Goal: Task Accomplishment & Management: Manage account settings

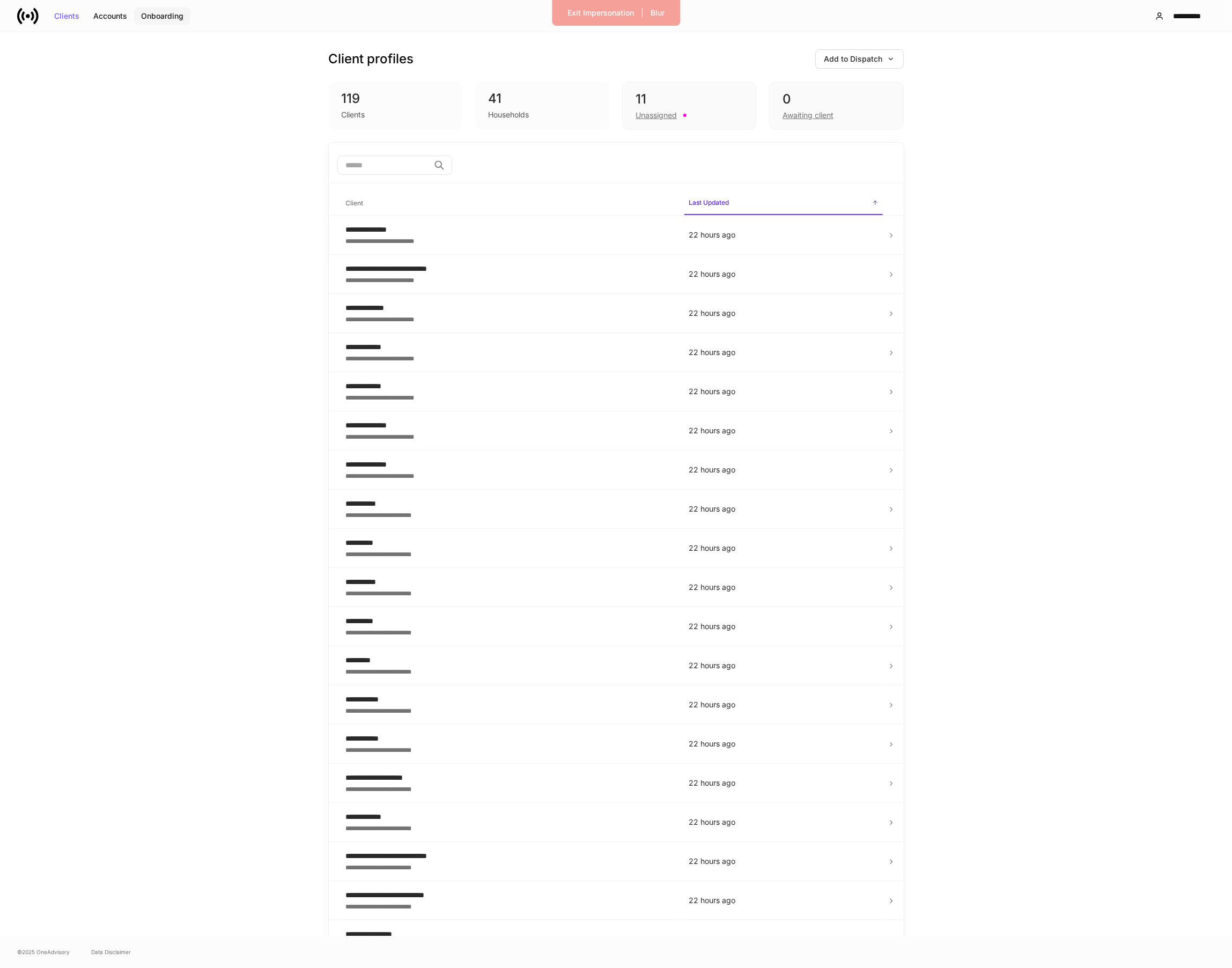
click at [175, 14] on div "Onboarding" at bounding box center [162, 16] width 42 height 8
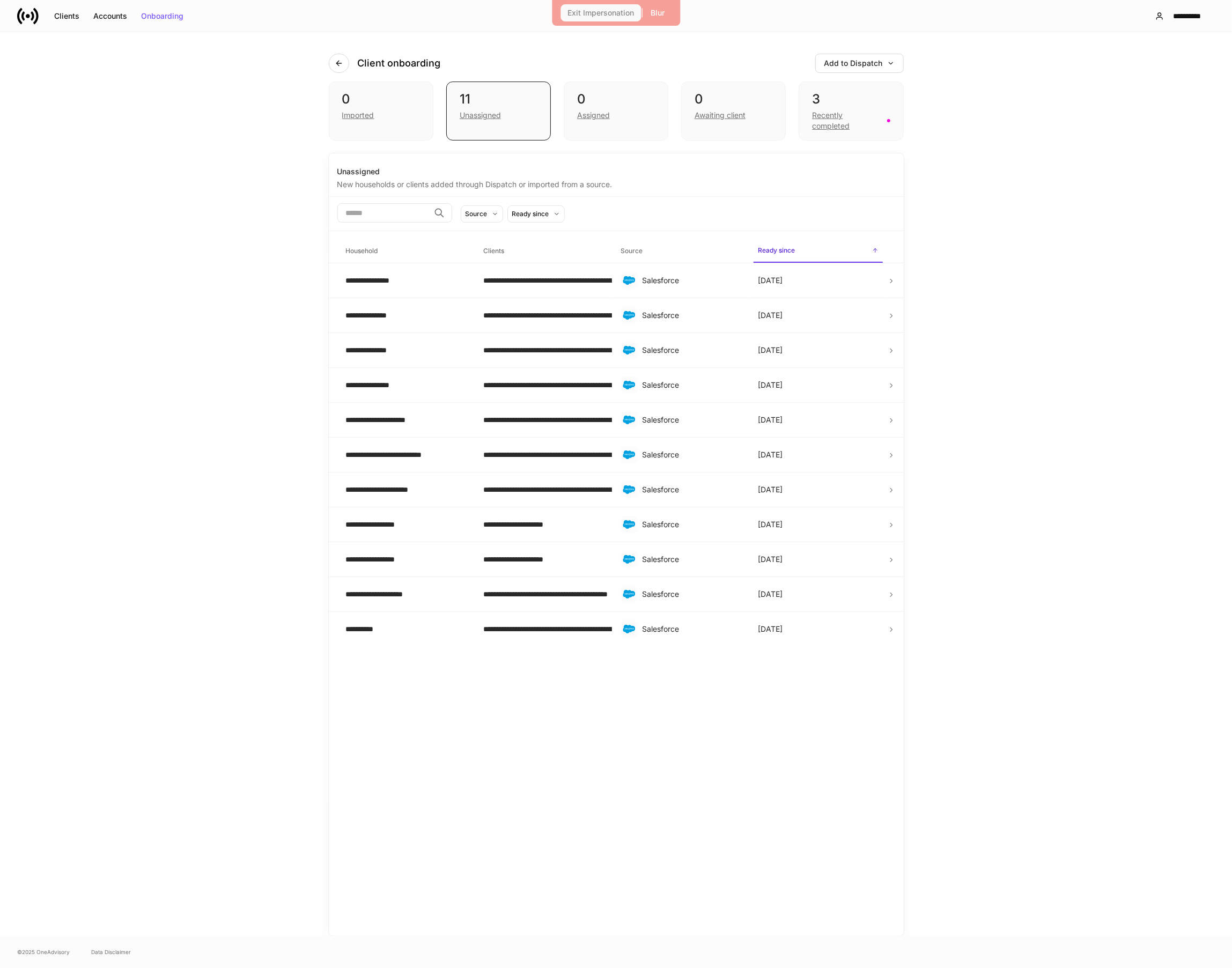
click at [576, 9] on div "Exit Impersonation" at bounding box center [601, 13] width 66 height 8
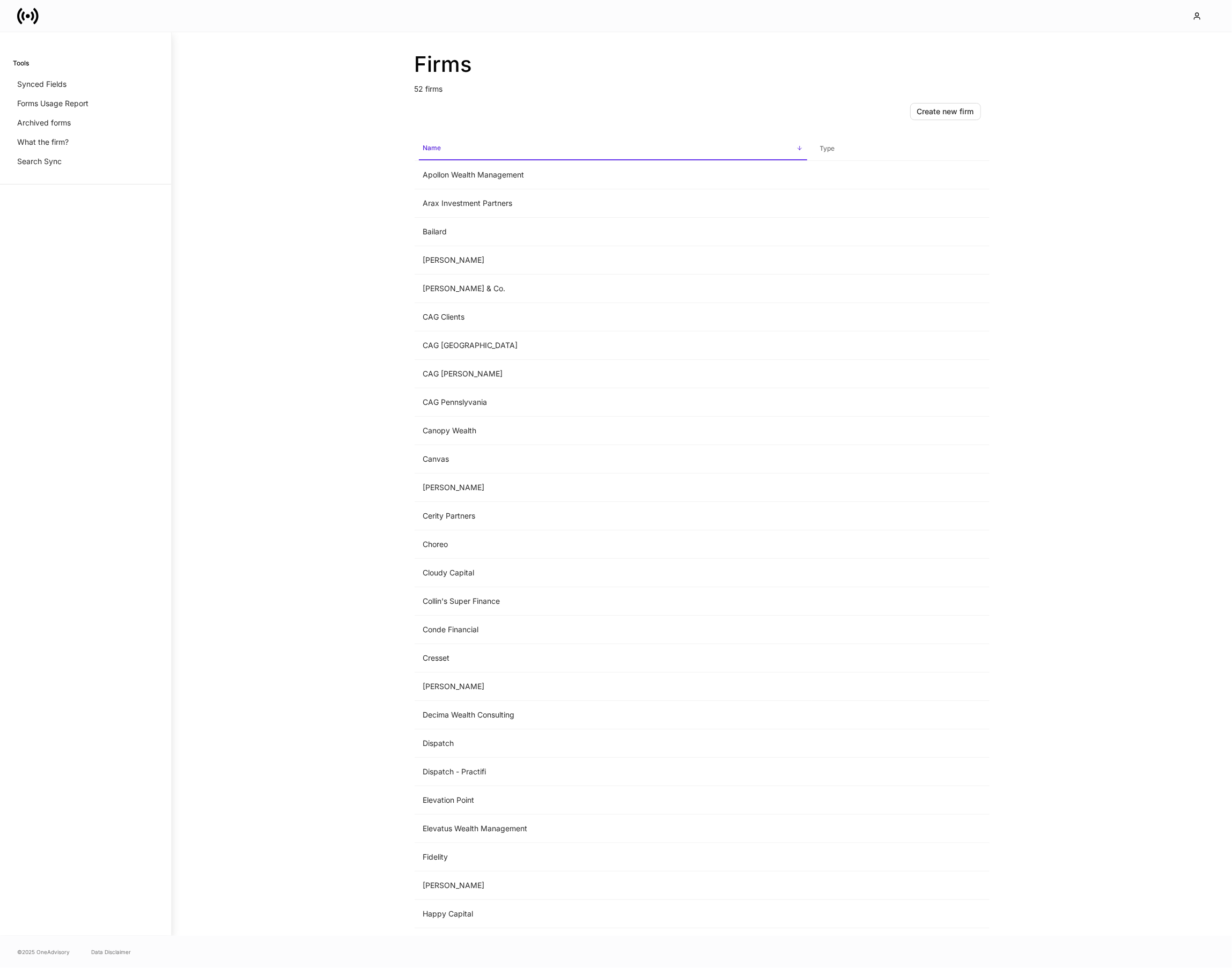
click at [37, 16] on icon at bounding box center [36, 15] width 5 height 16
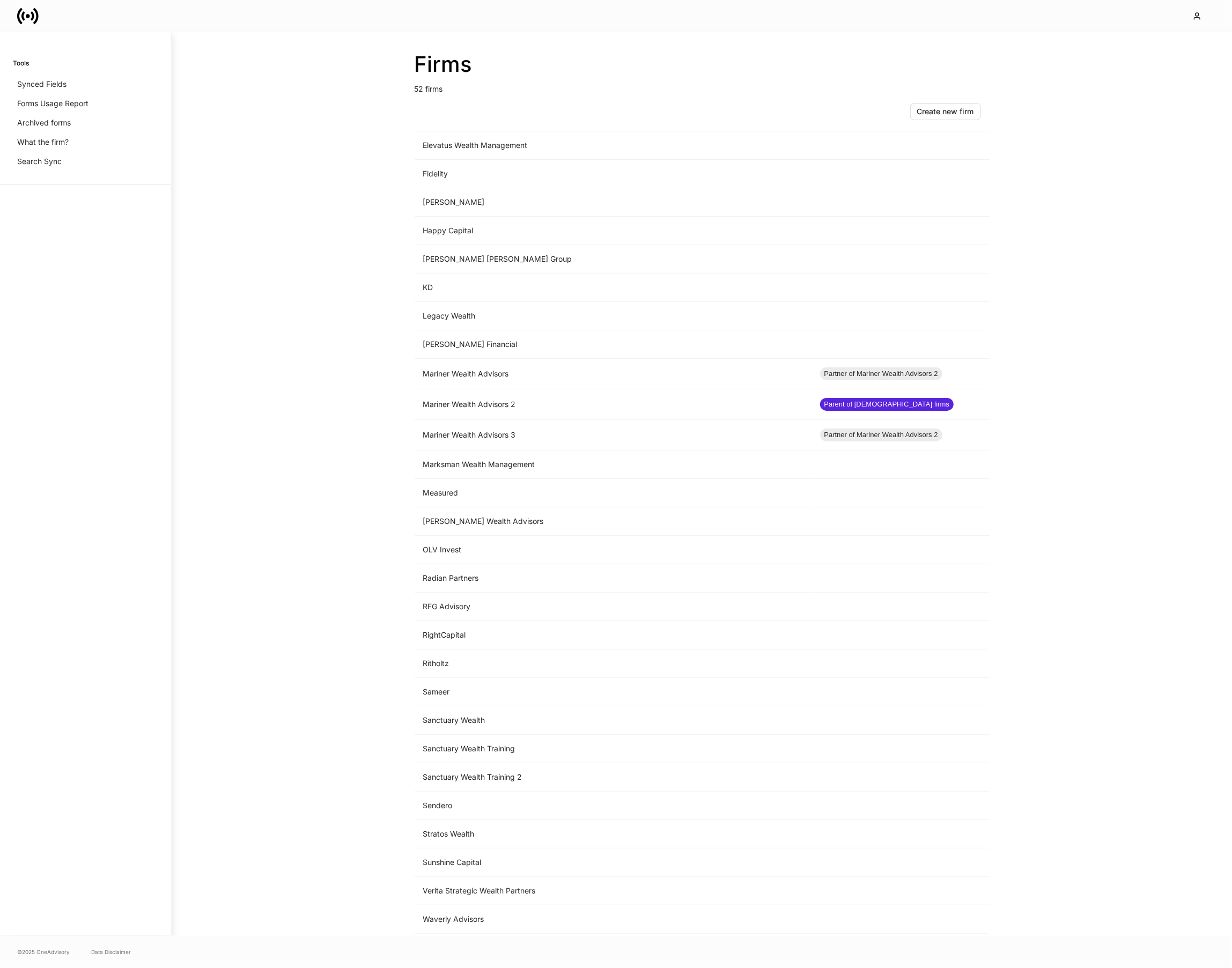
scroll to position [718, 0]
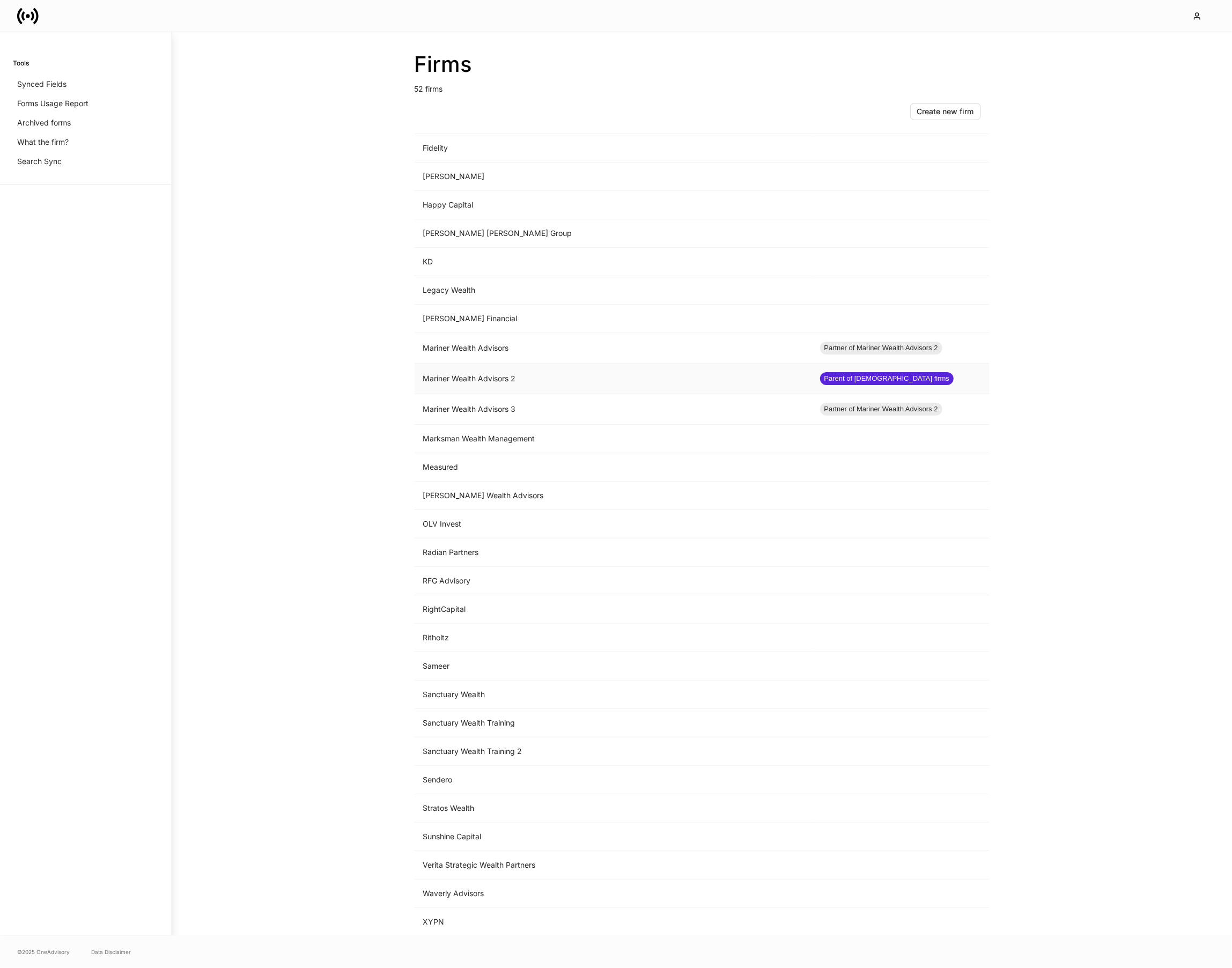
click at [507, 383] on td "Mariner Wealth Advisors 2" at bounding box center [613, 379] width 397 height 31
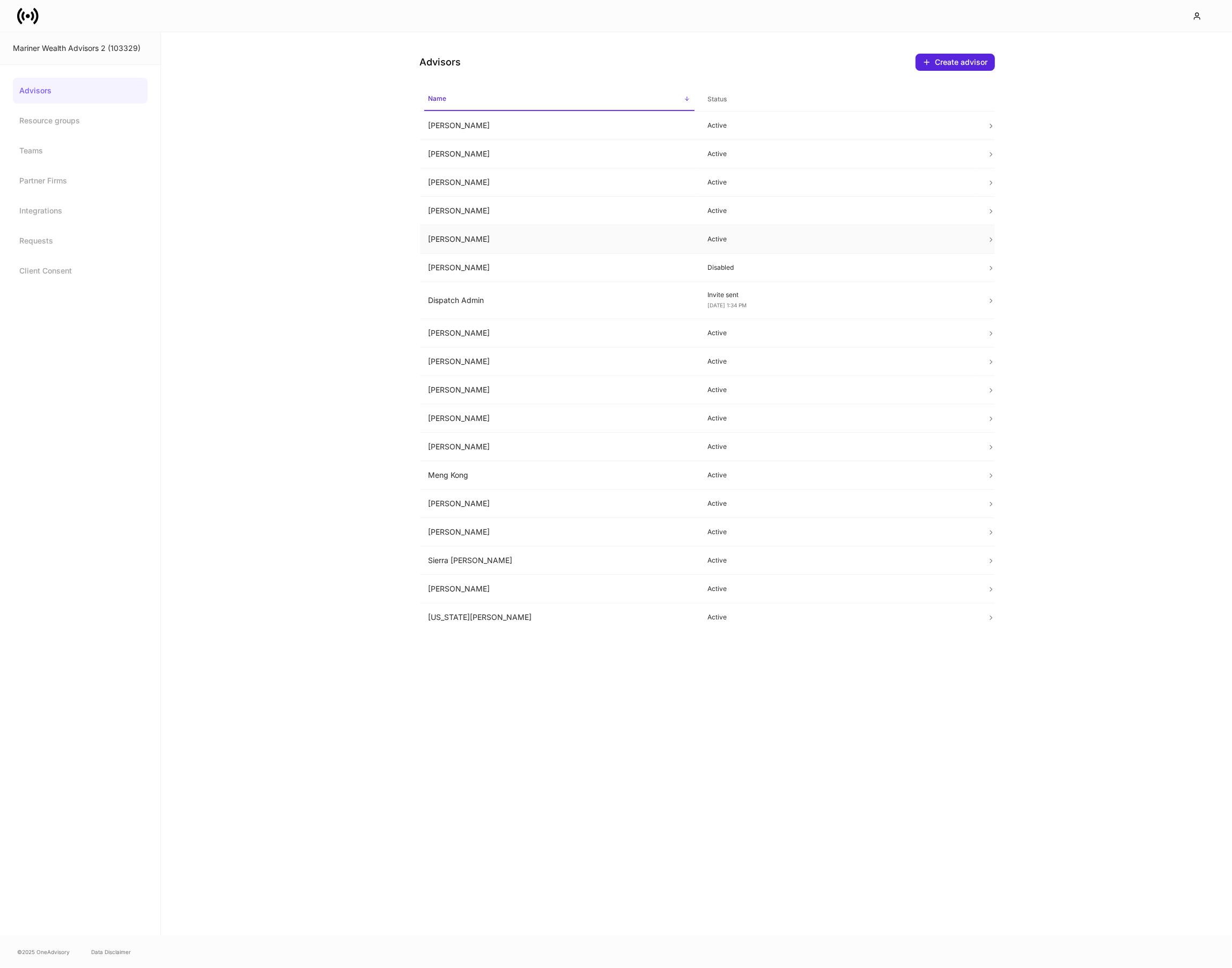
click at [478, 244] on td "Dan Cohen" at bounding box center [559, 239] width 280 height 28
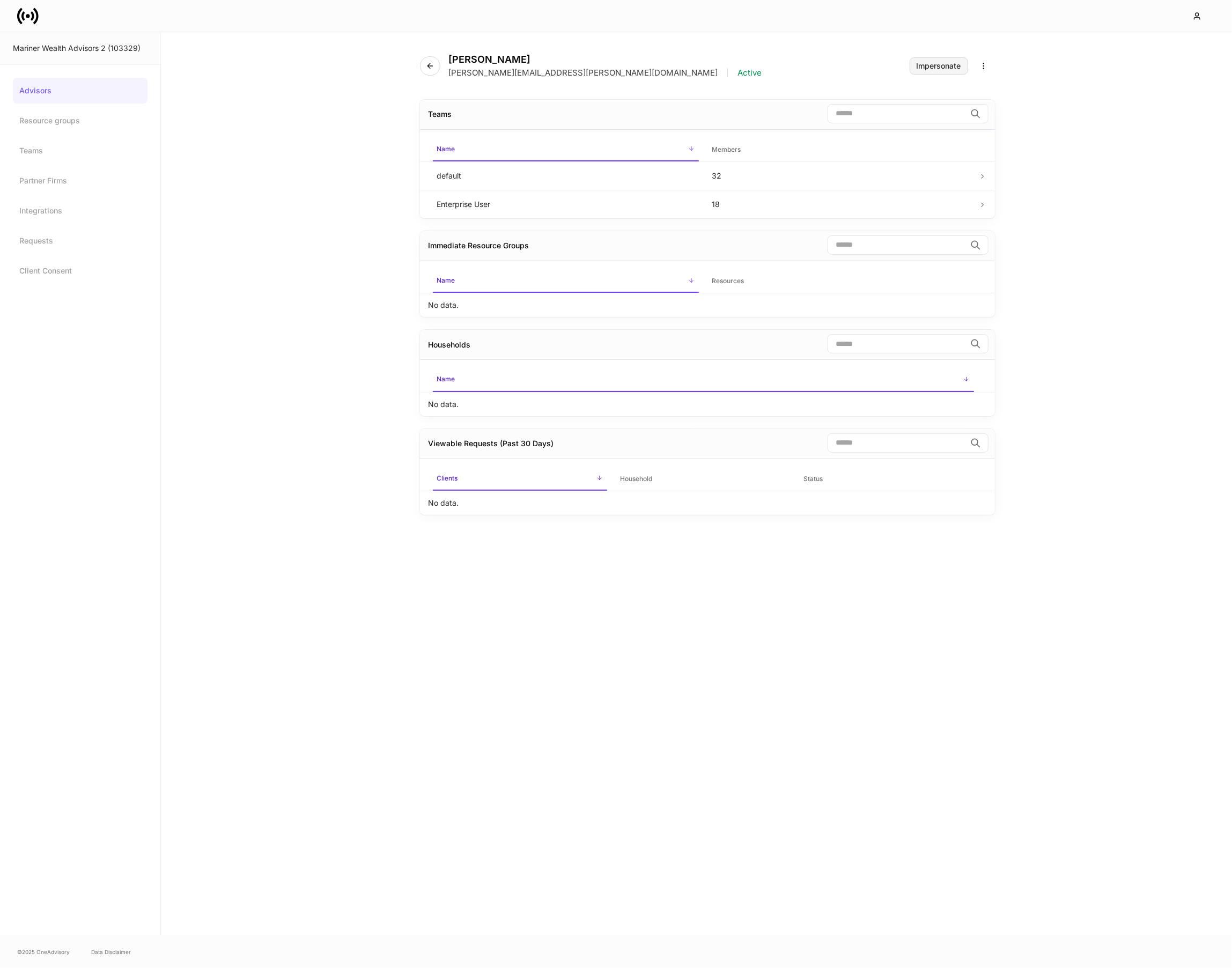
click at [936, 62] on div "Impersonate" at bounding box center [939, 65] width 44 height 8
